Goal: Information Seeking & Learning: Learn about a topic

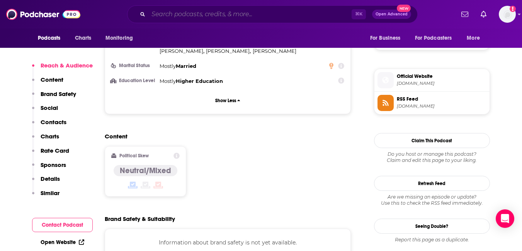
click at [192, 18] on input "Search podcasts, credits, & more..." at bounding box center [249, 14] width 203 height 12
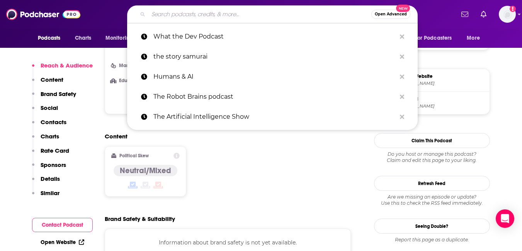
type input "D"
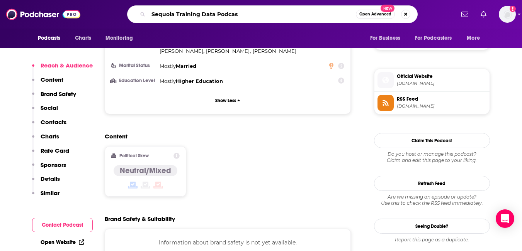
type input "Sequoia Training Data Podcast"
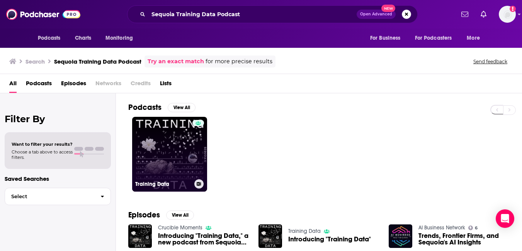
click at [188, 165] on link "Training Data" at bounding box center [169, 154] width 75 height 75
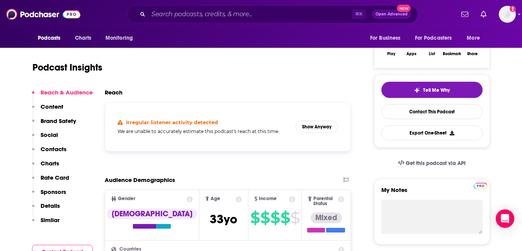
scroll to position [136, 0]
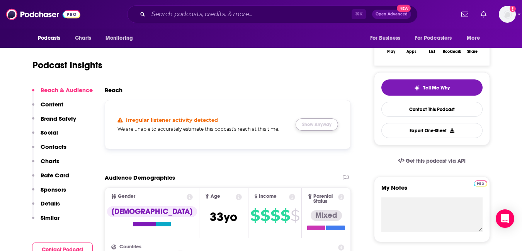
click at [338, 131] on button "Show Anyway" at bounding box center [317, 125] width 42 height 12
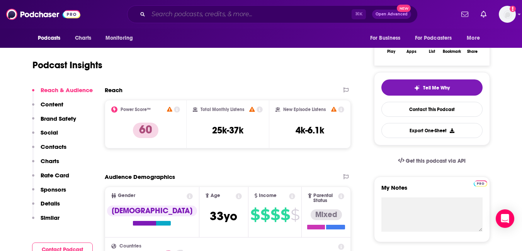
click at [175, 12] on input "Search podcasts, credits, & more..." at bounding box center [249, 14] width 203 height 12
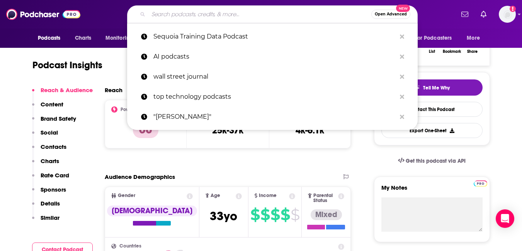
paste input "McKinsey on Building Products"
type input "McKinsey on Building Products"
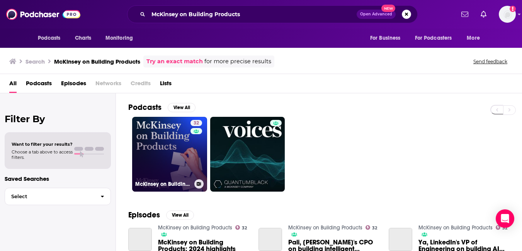
click at [199, 170] on link "32 McKinsey on Building Products" at bounding box center [169, 154] width 75 height 75
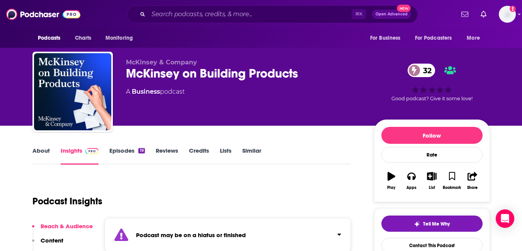
click at [134, 165] on link "Episodes 19" at bounding box center [126, 156] width 35 height 18
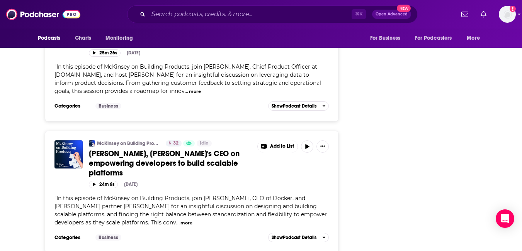
scroll to position [1441, 0]
